Goal: Complete application form

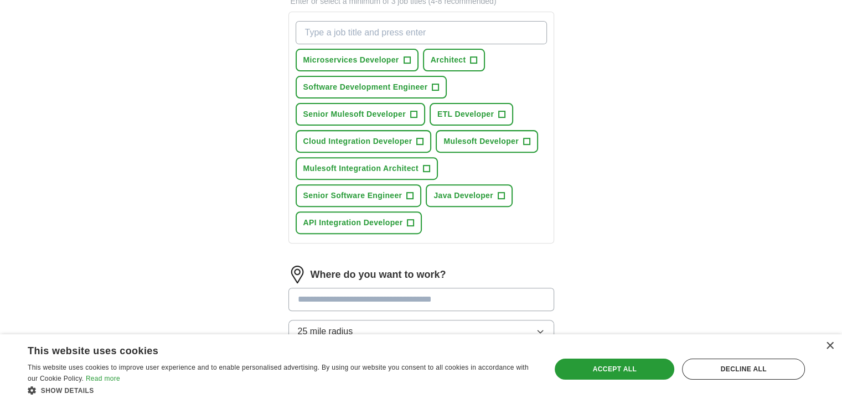
scroll to position [582, 0]
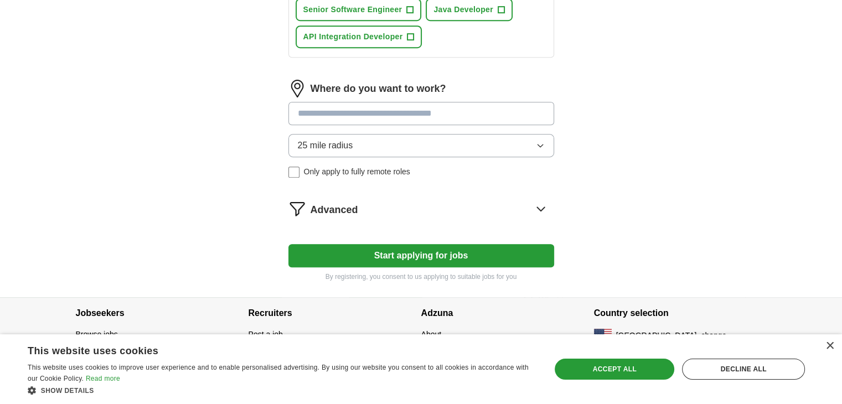
click at [434, 253] on button "Start applying for jobs" at bounding box center [421, 255] width 266 height 23
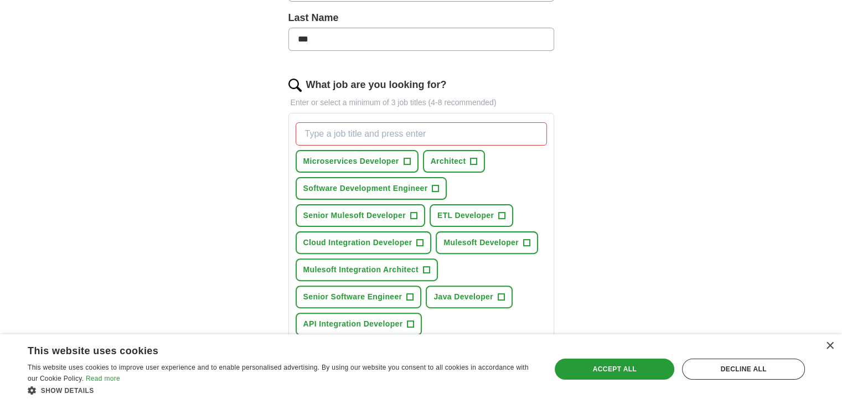
scroll to position [281, 0]
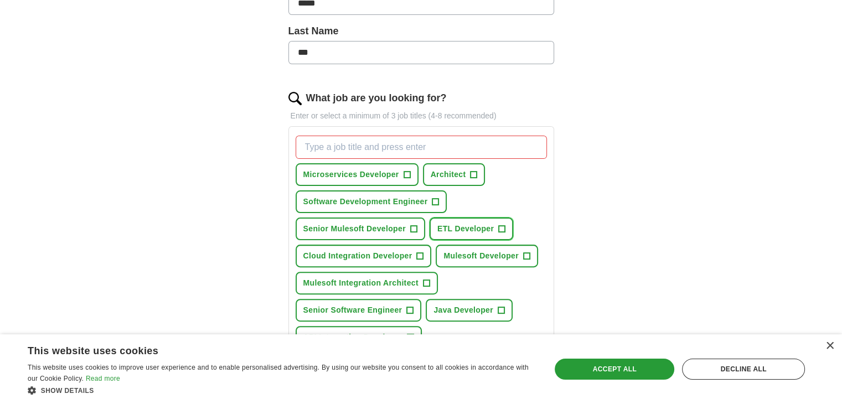
click at [463, 226] on span "ETL Developer" at bounding box center [465, 229] width 56 height 12
click at [364, 229] on span "Senior Mulesoft Developer" at bounding box center [354, 229] width 102 height 12
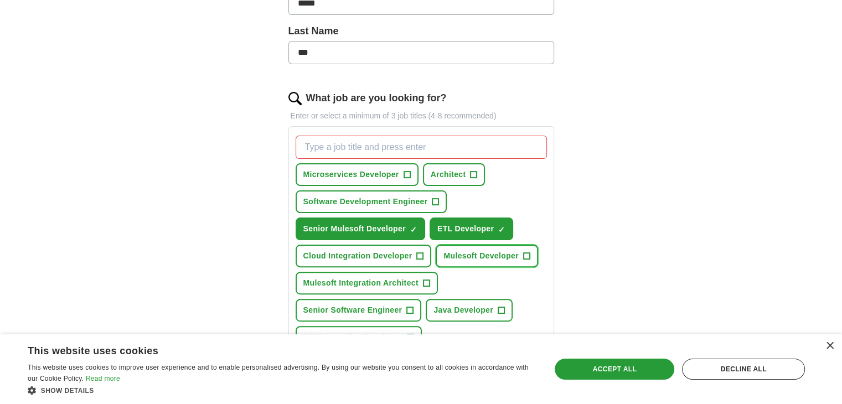
click at [469, 253] on span "Mulesoft Developer" at bounding box center [480, 256] width 75 height 12
click at [378, 277] on span "Mulesoft Integration Architect" at bounding box center [360, 283] width 115 height 12
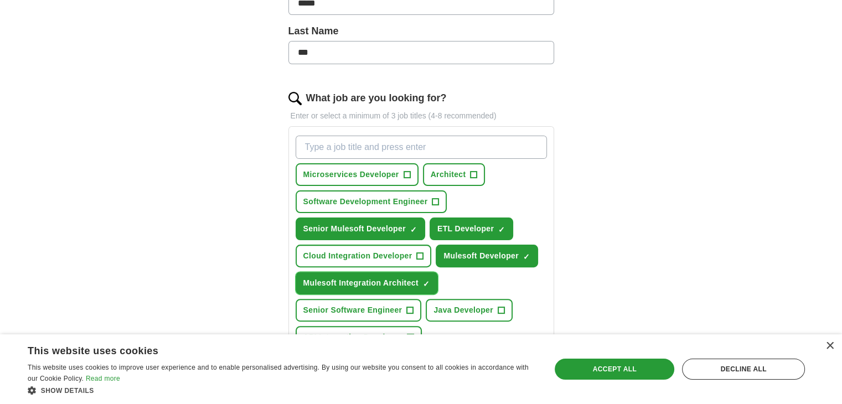
scroll to position [491, 0]
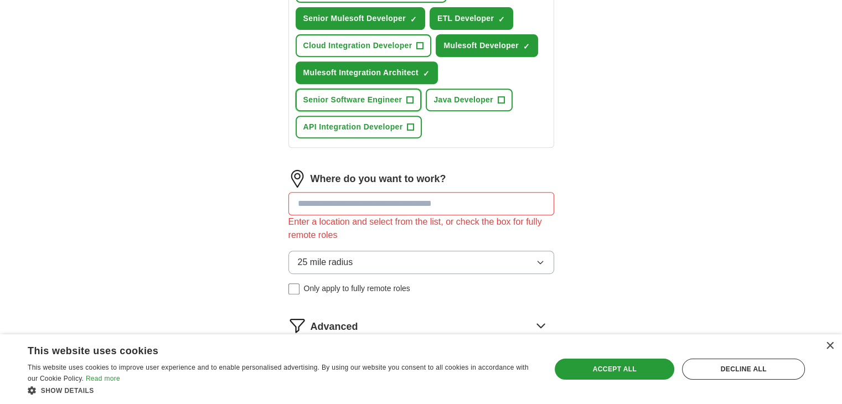
click at [358, 100] on span "Senior Software Engineer" at bounding box center [352, 100] width 99 height 12
click at [359, 121] on span "API Integration Developer" at bounding box center [353, 127] width 100 height 12
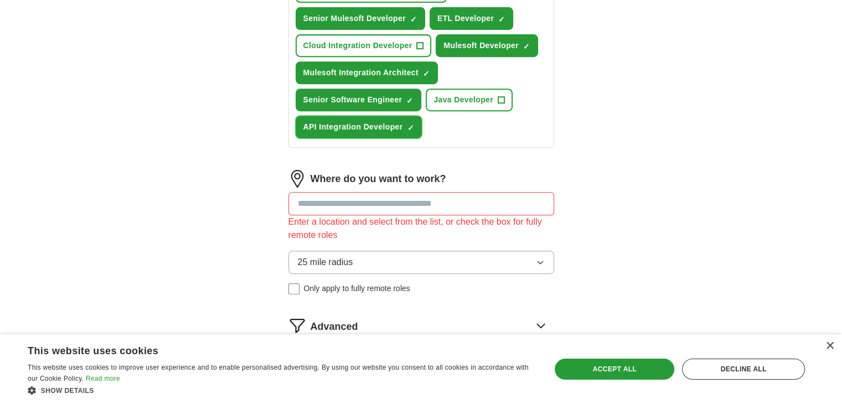
scroll to position [569, 0]
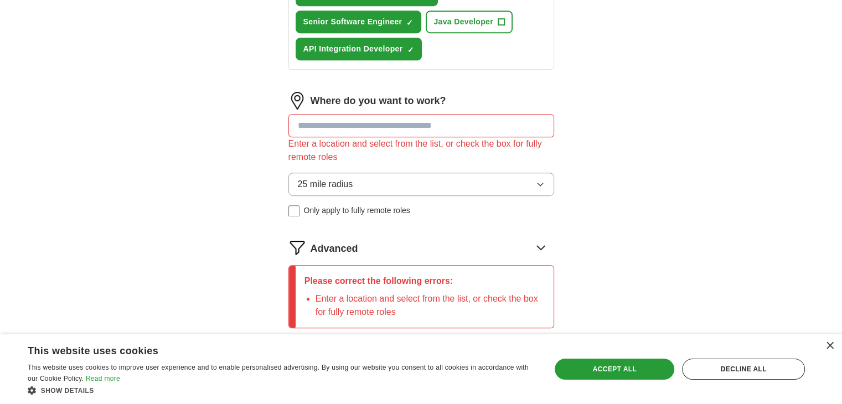
click at [341, 125] on input at bounding box center [421, 125] width 266 height 23
type input "******"
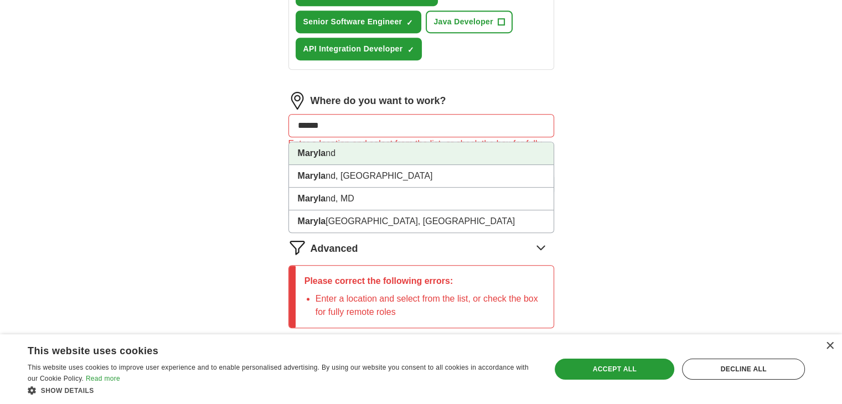
click at [318, 150] on strong "Maryla" at bounding box center [312, 152] width 28 height 9
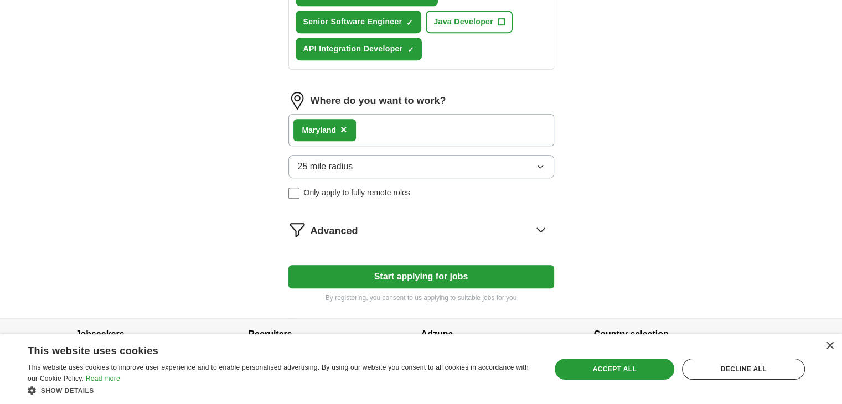
click at [393, 275] on button "Start applying for jobs" at bounding box center [421, 276] width 266 height 23
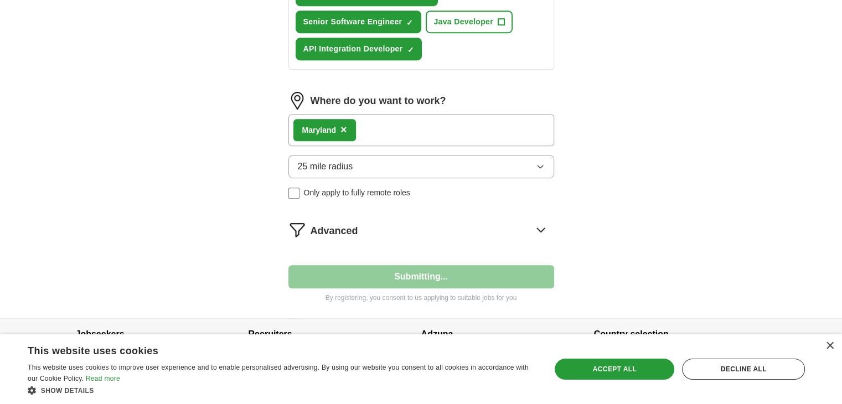
select select "**"
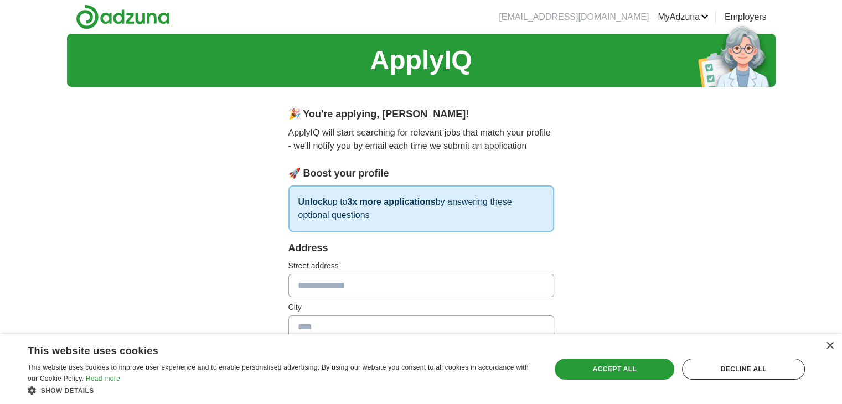
scroll to position [187, 0]
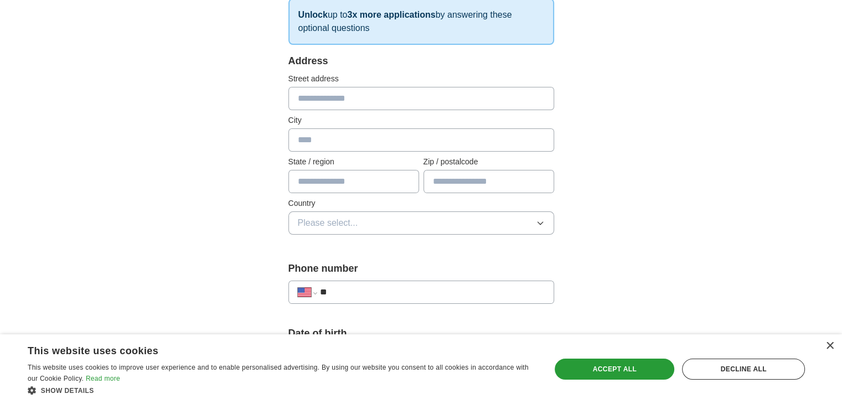
click at [397, 100] on input "text" at bounding box center [421, 98] width 266 height 23
type input "**********"
type input "**"
type input "*****"
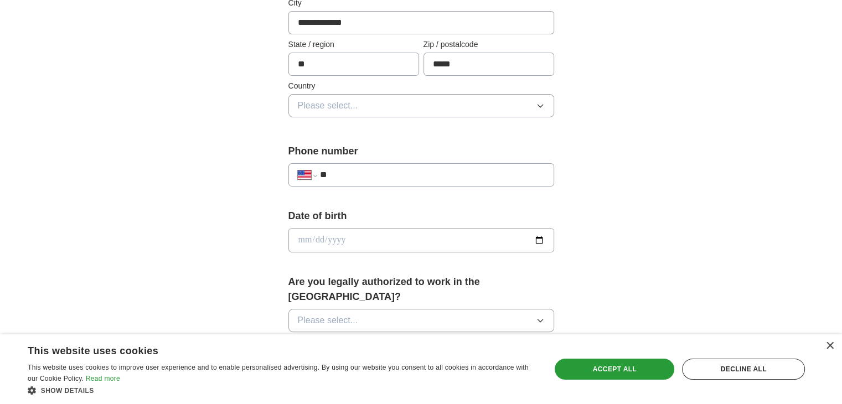
scroll to position [318, 0]
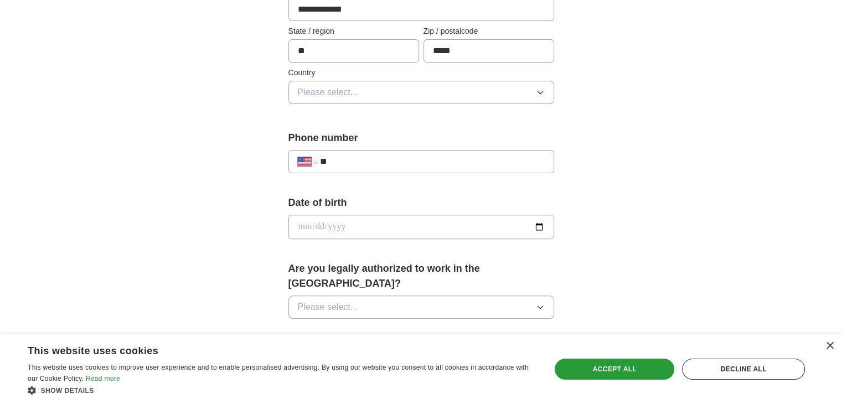
click at [321, 94] on span "Please select..." at bounding box center [328, 92] width 60 height 13
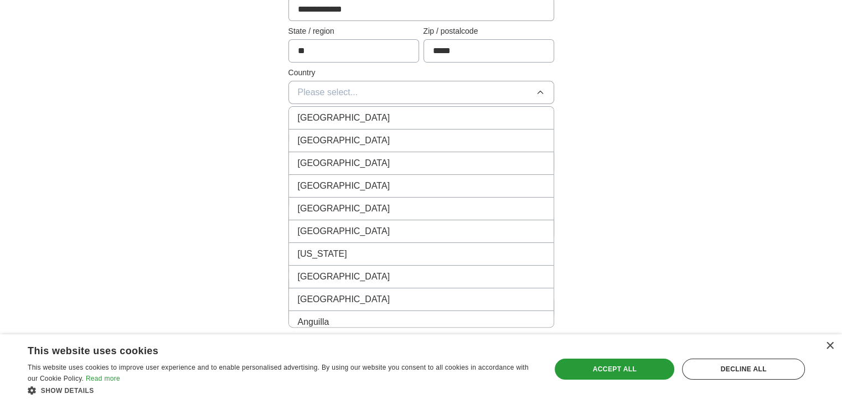
click at [321, 136] on span "[GEOGRAPHIC_DATA]" at bounding box center [344, 140] width 92 height 13
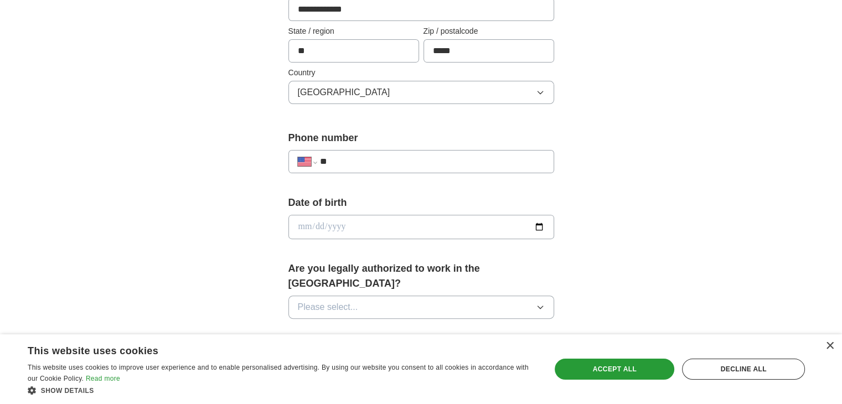
click at [361, 160] on input "**" at bounding box center [431, 161] width 225 height 13
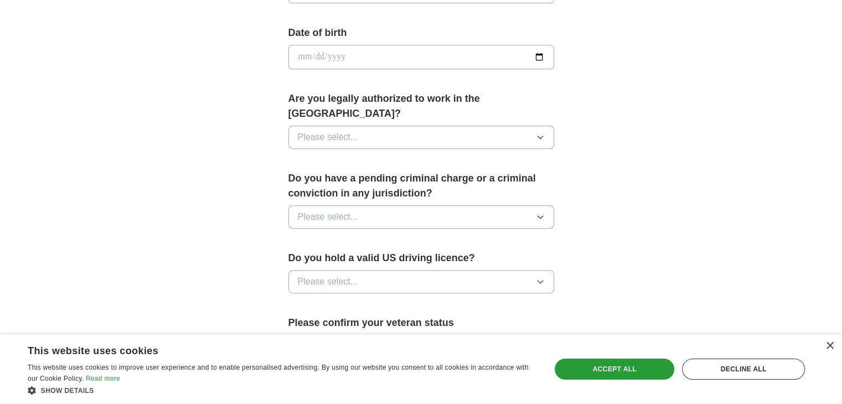
scroll to position [527, 0]
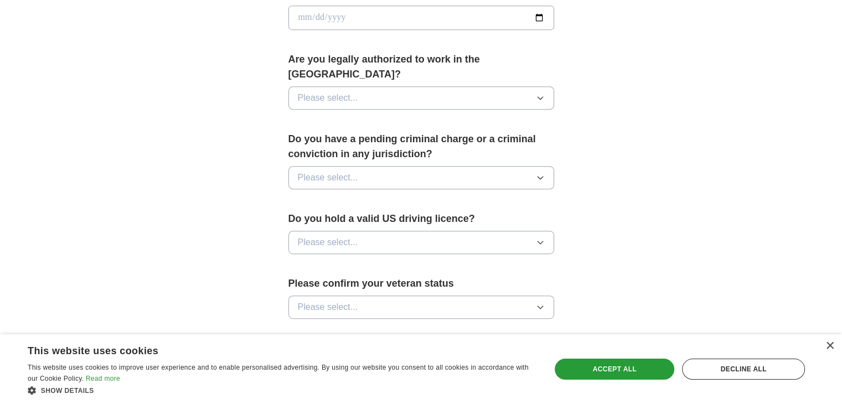
click at [397, 86] on button "Please select..." at bounding box center [421, 97] width 266 height 23
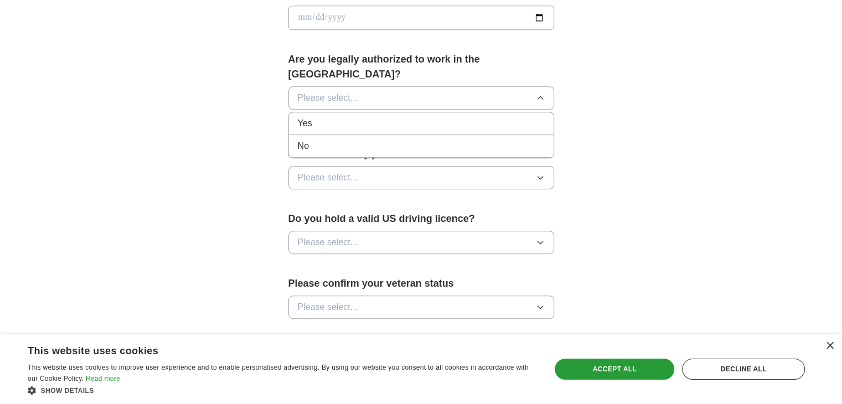
click at [357, 117] on div "Yes" at bounding box center [421, 123] width 247 height 13
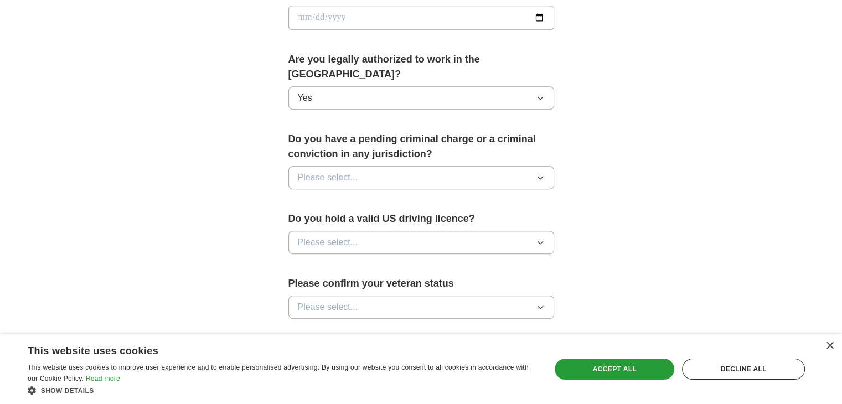
click at [400, 166] on button "Please select..." at bounding box center [421, 177] width 266 height 23
click at [339, 219] on div "No" at bounding box center [421, 225] width 247 height 13
click at [375, 231] on button "Please select..." at bounding box center [421, 242] width 266 height 23
click at [357, 261] on div "Yes" at bounding box center [421, 267] width 247 height 13
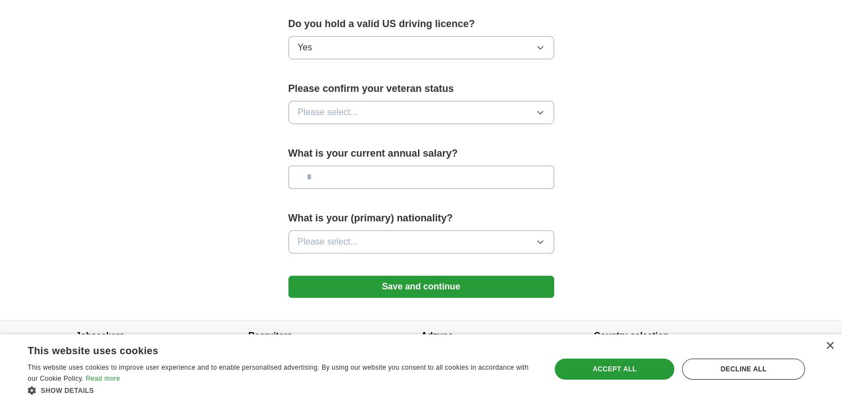
click at [390, 146] on div "What is your current annual salary?" at bounding box center [421, 171] width 266 height 51
click at [362, 165] on input "text" at bounding box center [421, 176] width 266 height 23
type input "********"
click at [384, 230] on button "Please select..." at bounding box center [421, 241] width 266 height 23
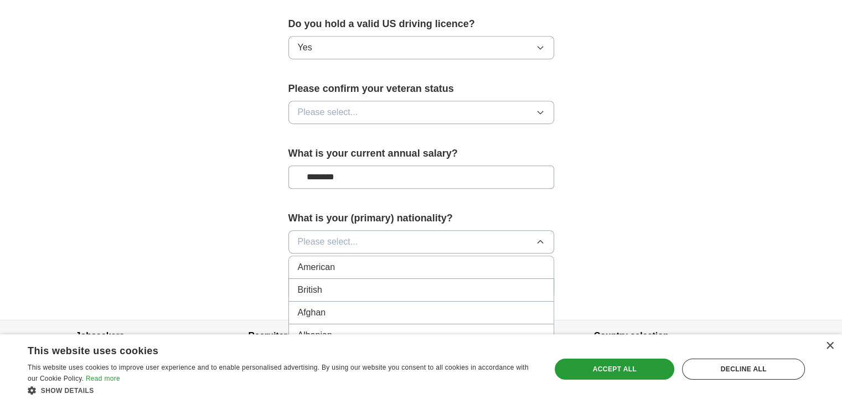
click at [361, 261] on div "American" at bounding box center [421, 267] width 247 height 13
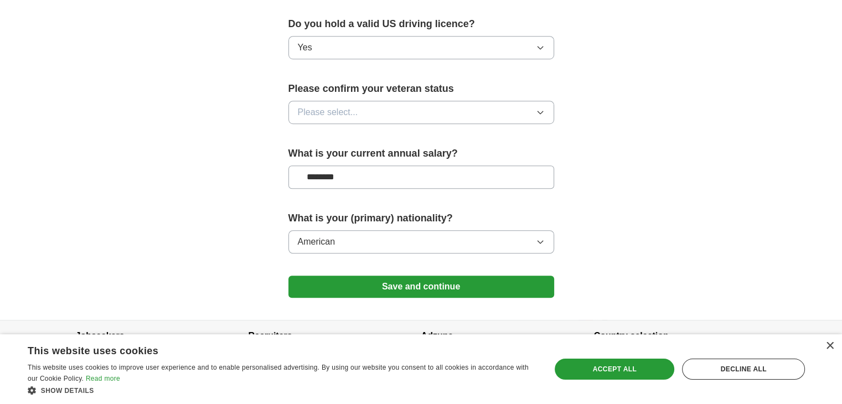
click at [411, 276] on button "Save and continue" at bounding box center [421, 287] width 266 height 22
